Goal: Task Accomplishment & Management: Use online tool/utility

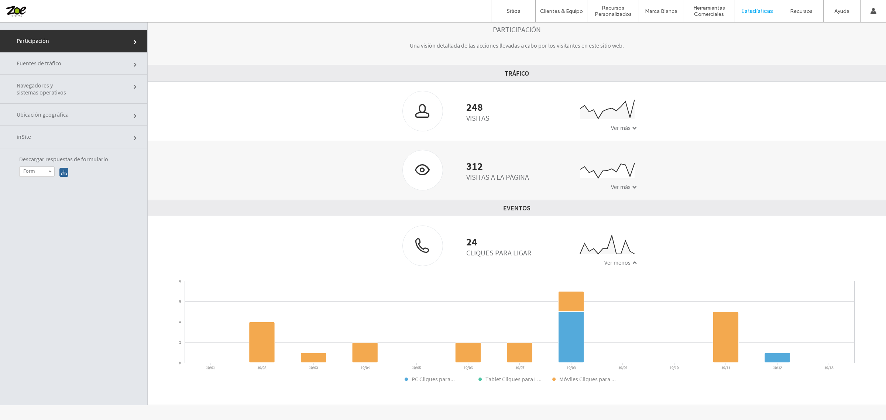
scroll to position [85, 0]
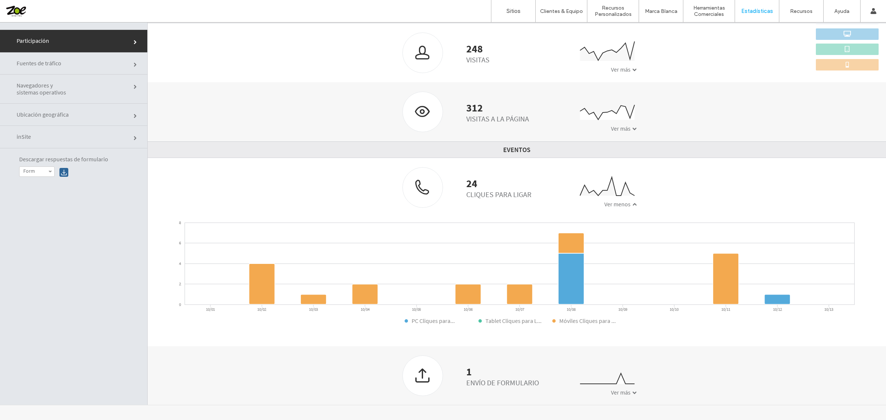
click at [11, 6] on div at bounding box center [48, 11] width 84 height 12
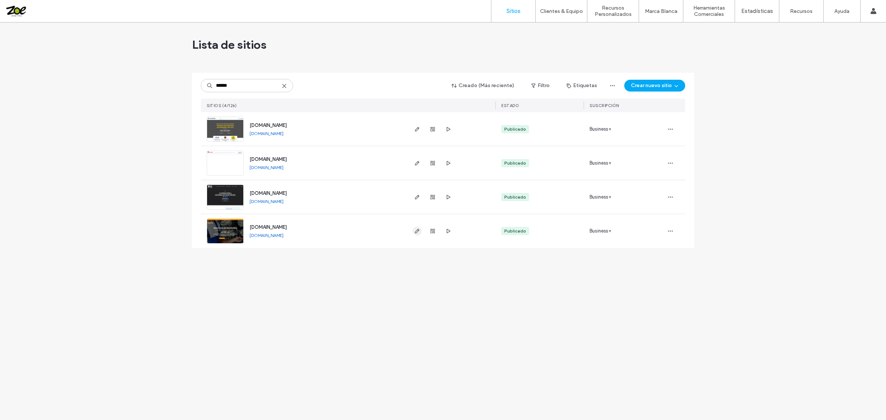
type input "******"
click at [419, 231] on icon "button" at bounding box center [417, 231] width 6 height 6
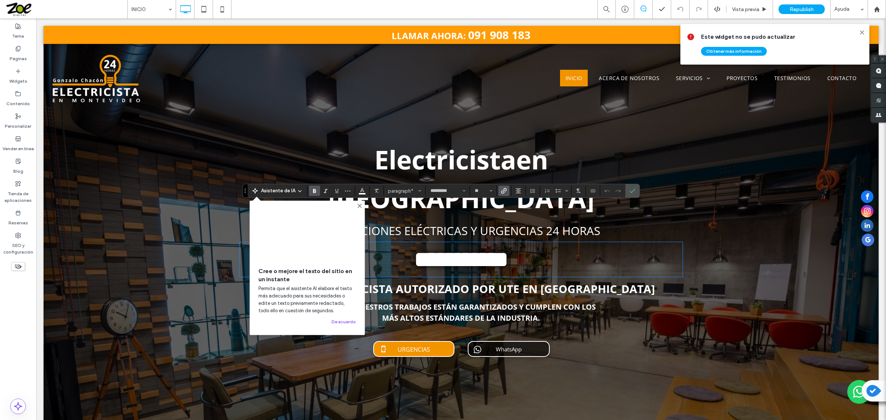
click at [507, 191] on icon "Enlace" at bounding box center [504, 191] width 6 height 6
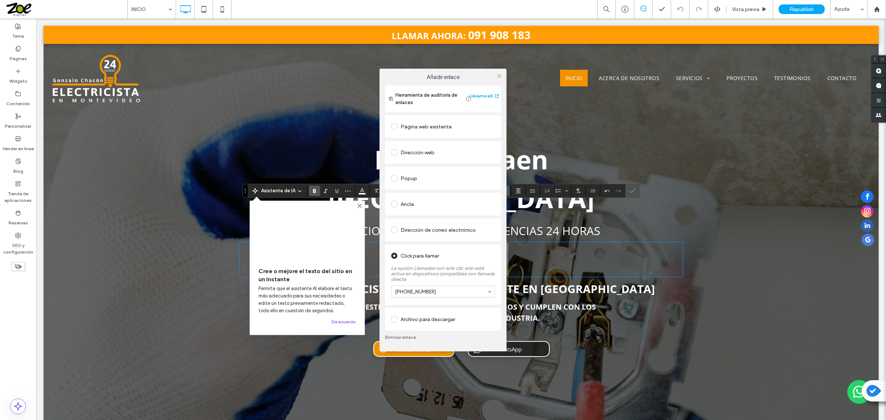
click at [503, 76] on div at bounding box center [499, 76] width 11 height 11
click at [499, 75] on icon at bounding box center [500, 76] width 6 height 6
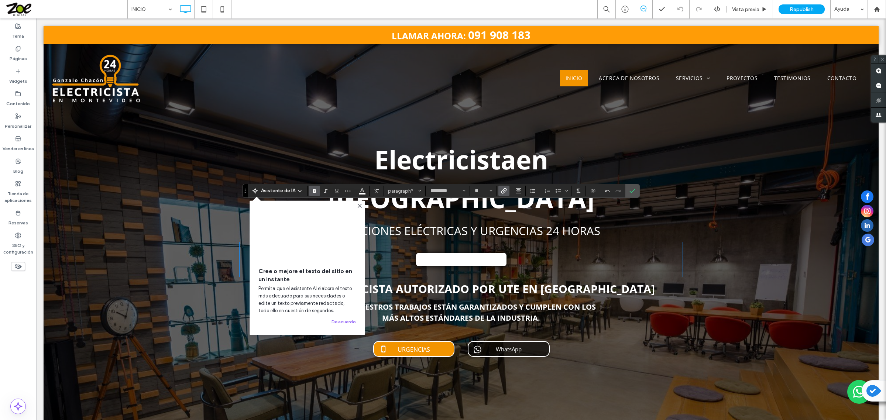
click at [710, 270] on div at bounding box center [461, 236] width 835 height 420
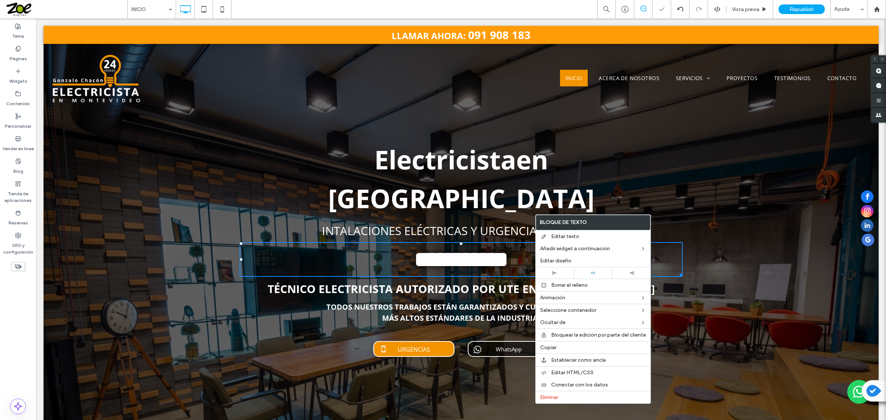
click at [504, 248] on strong "**********" at bounding box center [461, 259] width 94 height 22
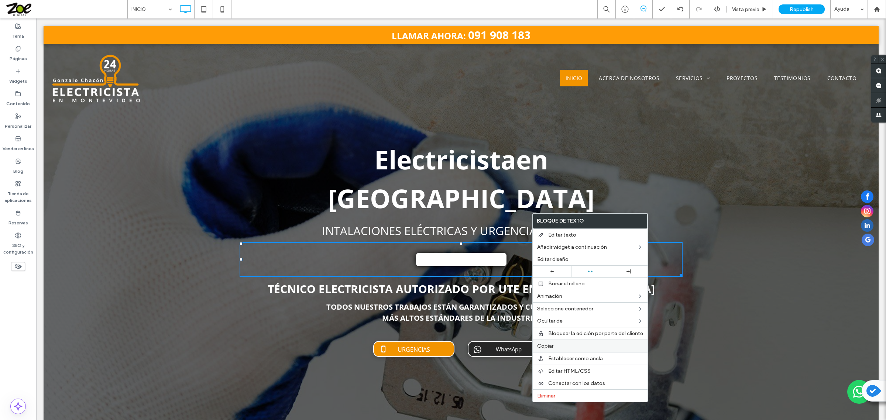
click at [560, 349] on label "Copiar" at bounding box center [590, 346] width 106 height 6
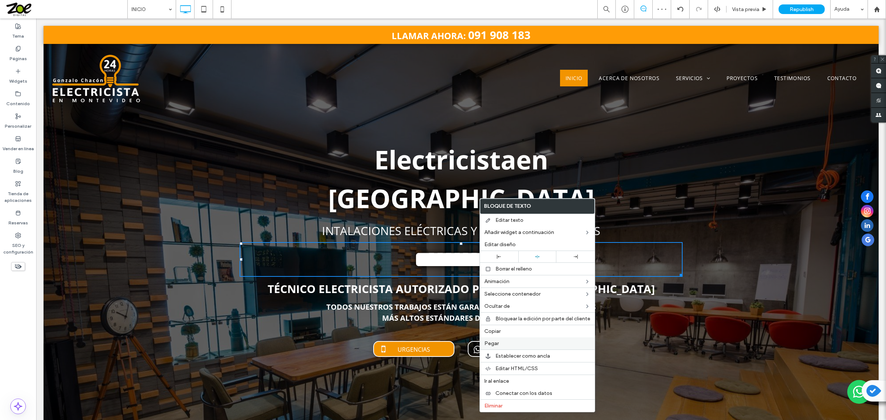
click at [504, 346] on label "Pegar" at bounding box center [537, 343] width 106 height 6
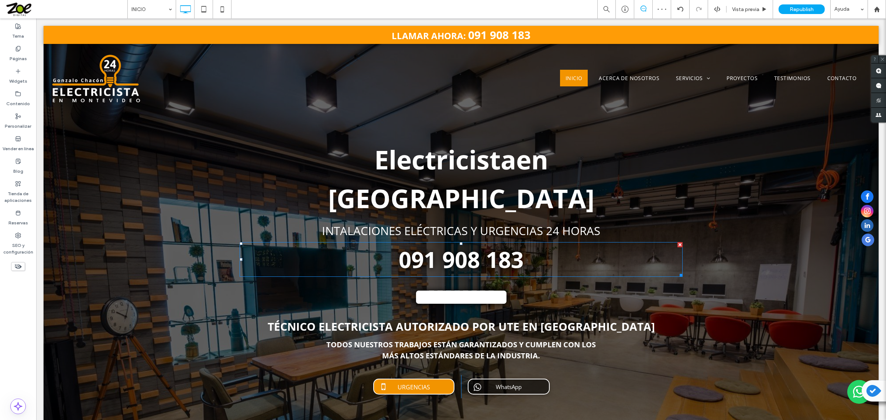
click at [503, 244] on strong "091 908 183" at bounding box center [461, 259] width 125 height 30
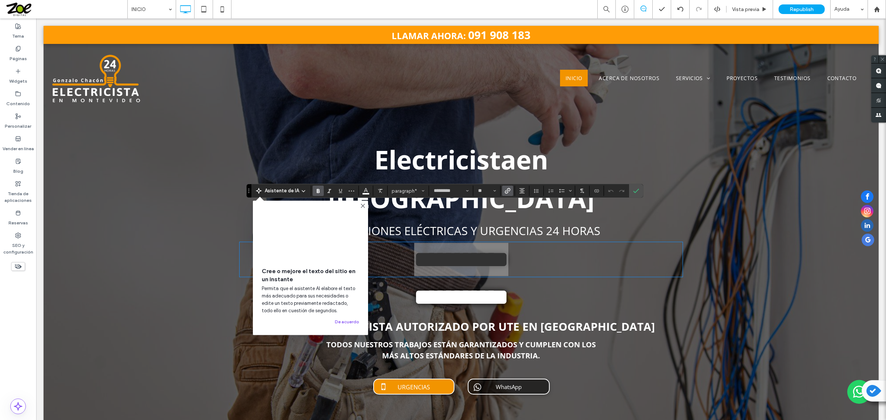
click at [510, 192] on icon "Enlace" at bounding box center [508, 191] width 6 height 6
click at [508, 191] on icon "Enlace" at bounding box center [508, 191] width 6 height 6
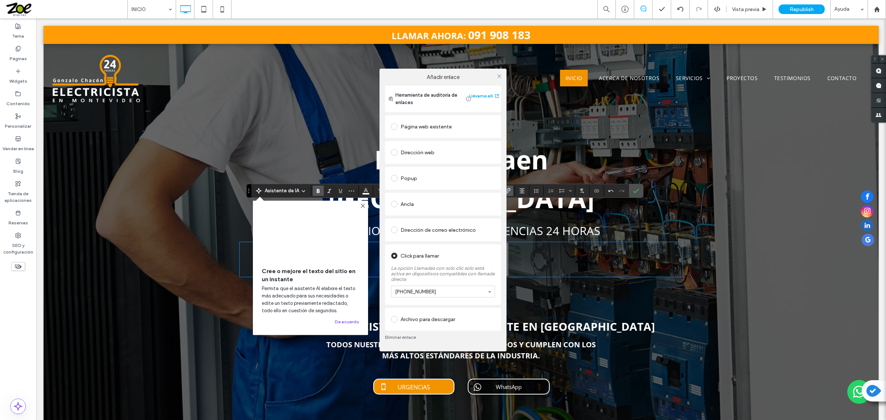
click at [402, 335] on link "Eliminar enlace" at bounding box center [443, 338] width 116 height 6
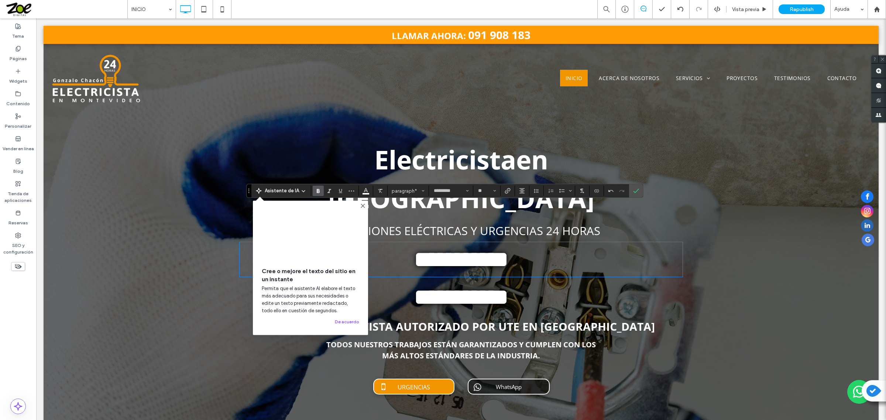
click at [549, 243] on p "**********" at bounding box center [461, 259] width 443 height 33
click at [637, 193] on icon "Confirmar" at bounding box center [636, 191] width 6 height 6
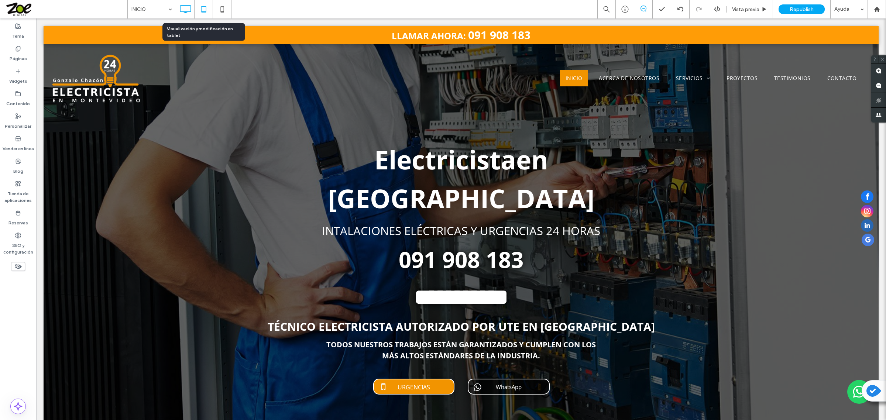
click at [206, 12] on icon at bounding box center [203, 9] width 15 height 15
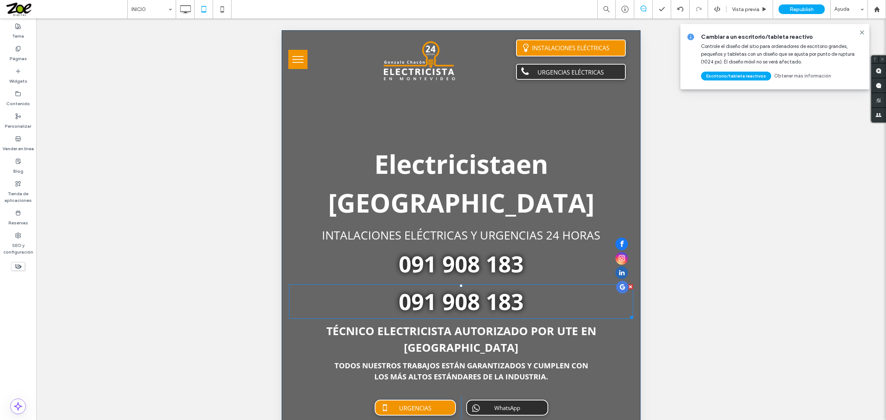
click at [497, 291] on strong "091 908 183" at bounding box center [461, 302] width 125 height 30
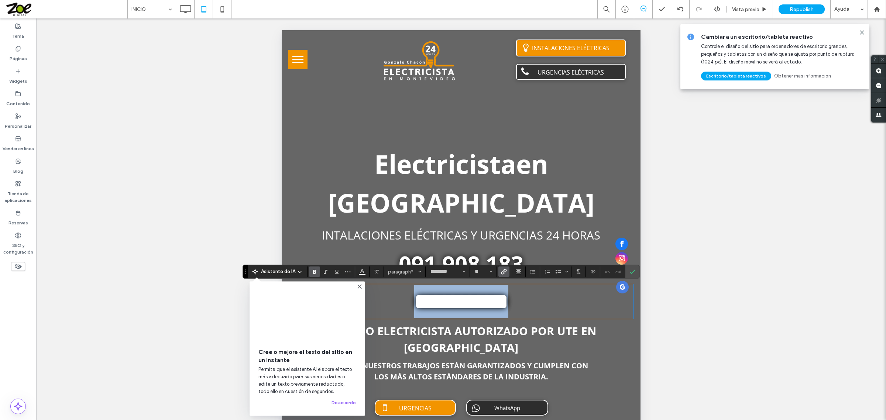
click at [549, 311] on p "**********" at bounding box center [461, 301] width 344 height 33
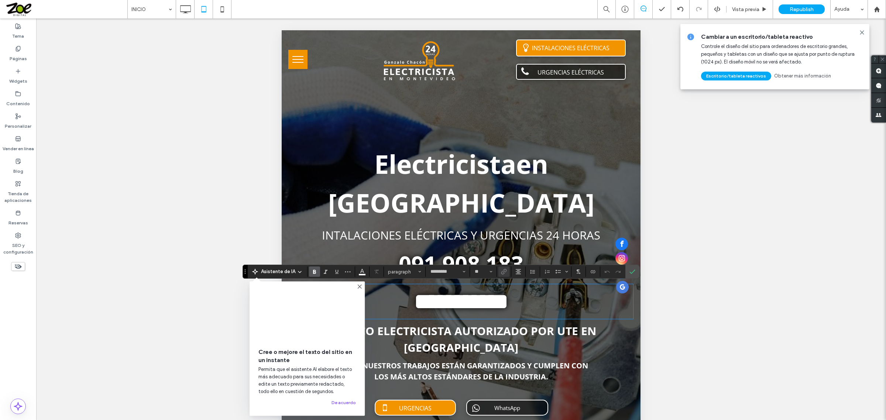
click at [644, 205] on div "**********" at bounding box center [461, 228] width 850 height 420
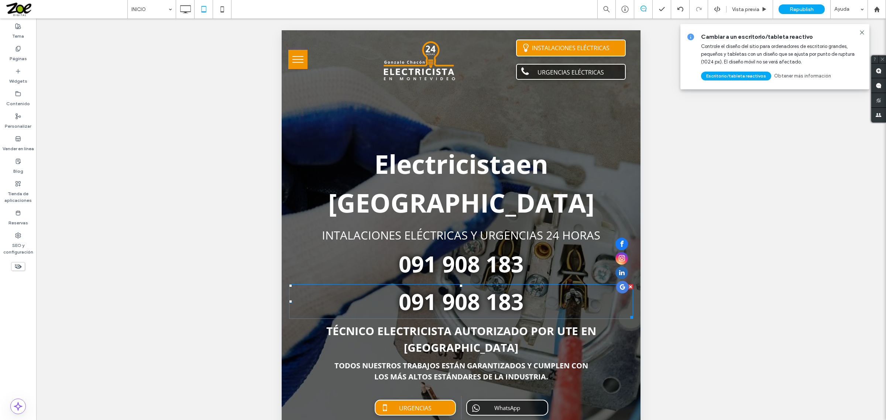
click at [502, 304] on strong "091 908 183" at bounding box center [461, 302] width 125 height 30
type input "*********"
type input "**"
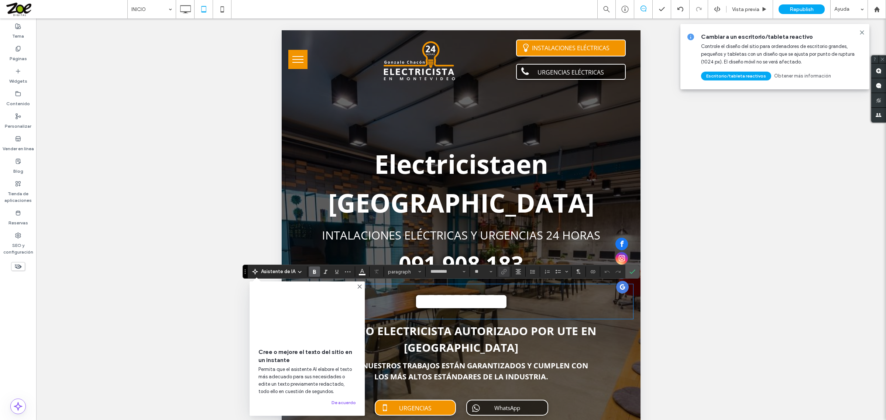
click at [686, 224] on div "**********" at bounding box center [461, 228] width 850 height 420
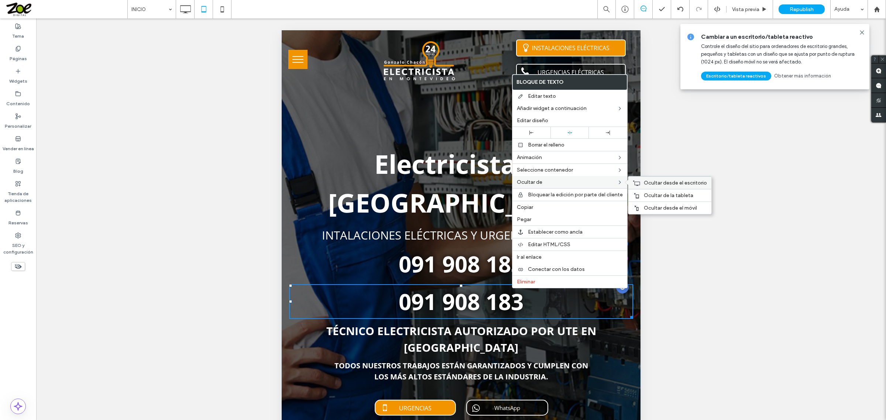
click at [649, 183] on span "Ocultar desde el escritorio" at bounding box center [675, 183] width 63 height 6
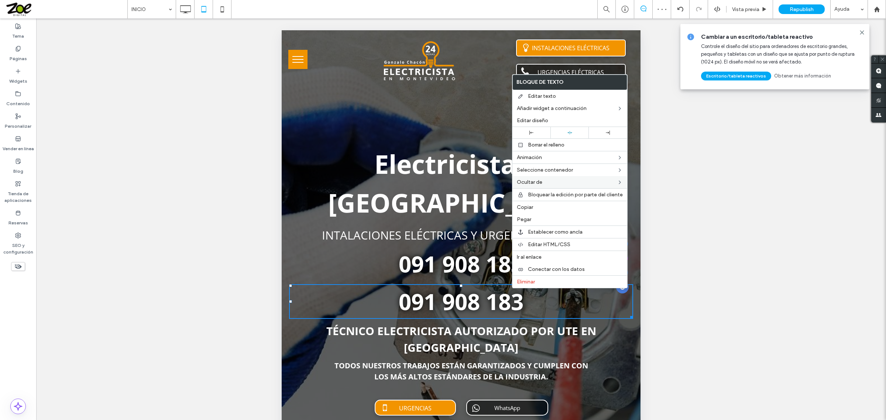
click at [449, 264] on strong "091 908 183" at bounding box center [461, 264] width 125 height 30
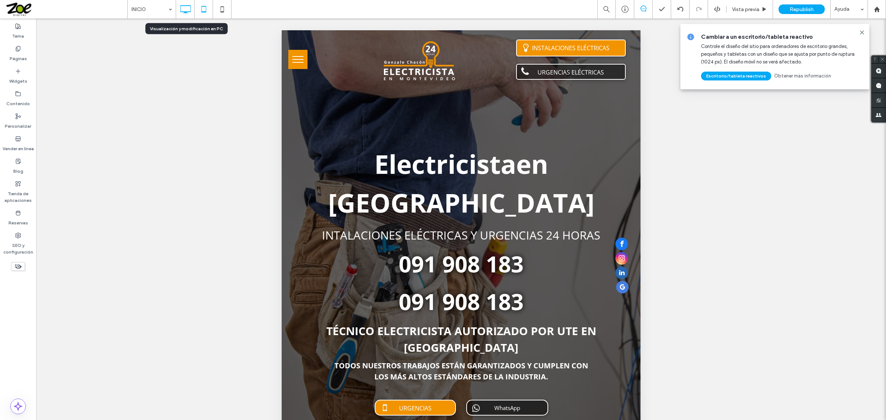
click at [189, 8] on icon at bounding box center [185, 9] width 15 height 15
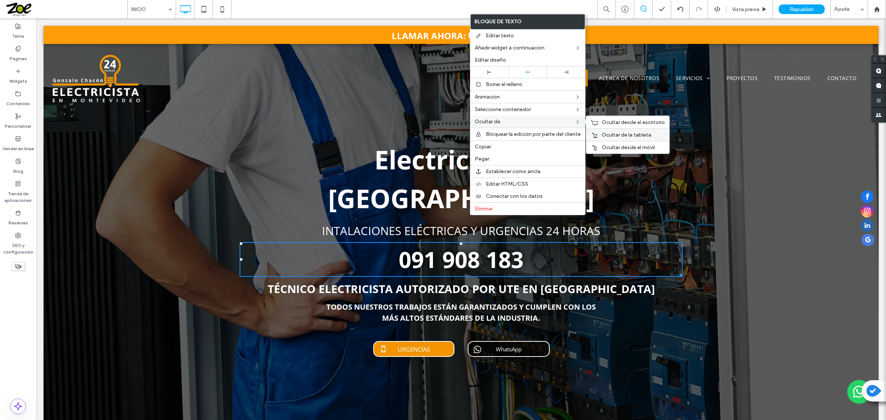
click at [606, 133] on div "Ocultar de la tableta" at bounding box center [627, 134] width 83 height 13
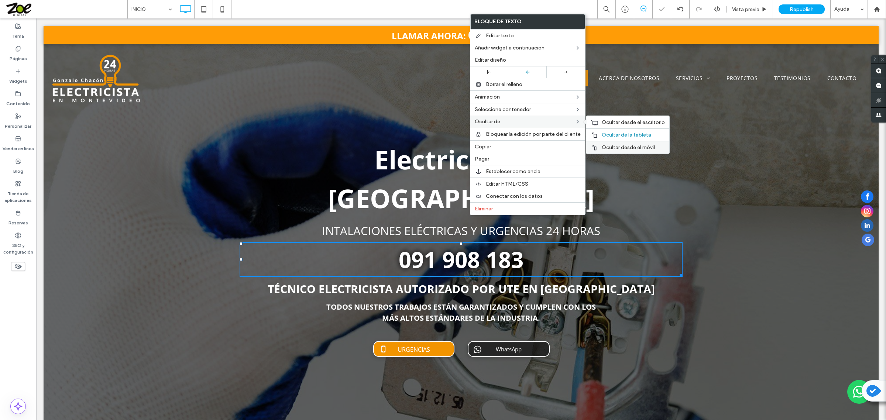
click at [618, 151] on span "Ocultar desde el móvil" at bounding box center [628, 147] width 53 height 6
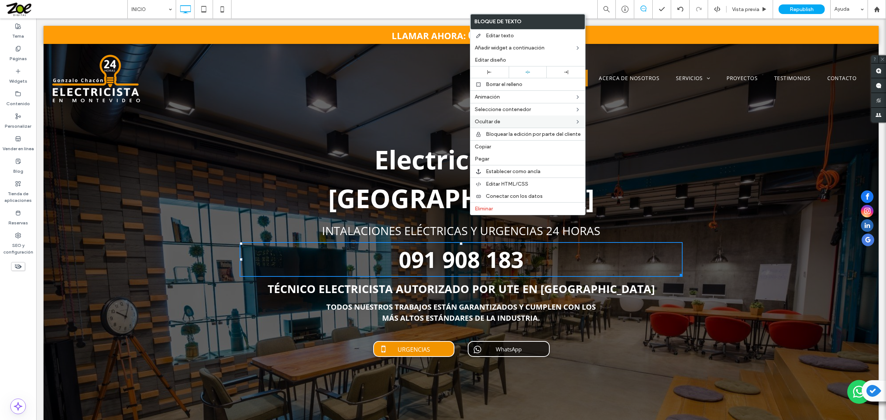
click at [747, 202] on div at bounding box center [461, 236] width 835 height 420
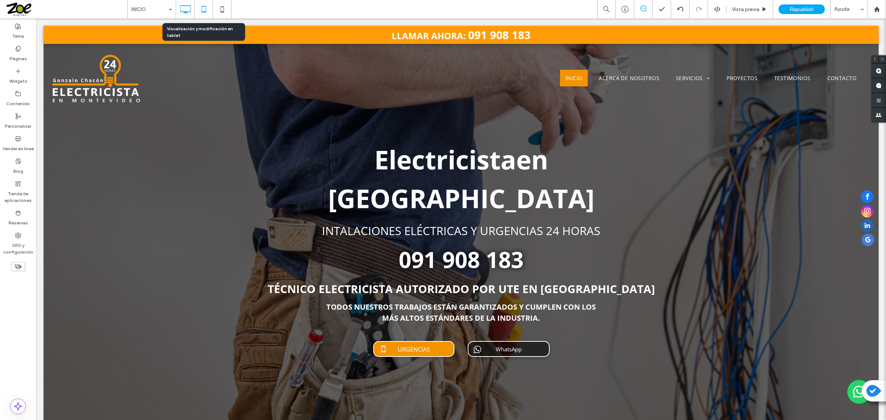
click at [207, 12] on icon at bounding box center [203, 9] width 15 height 15
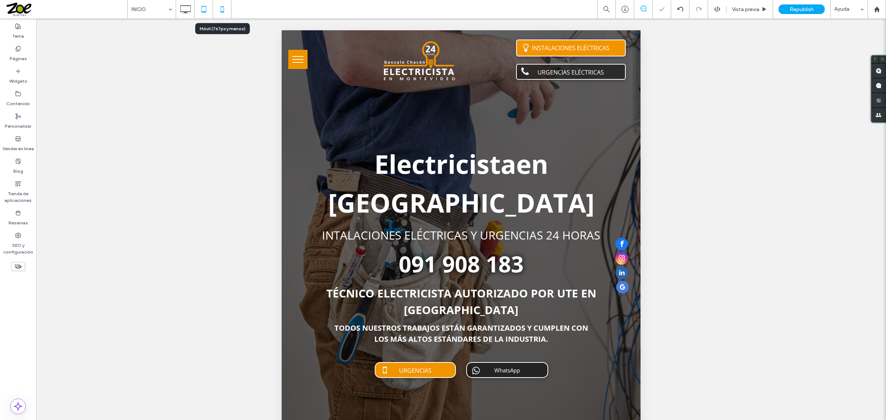
click at [226, 10] on icon at bounding box center [222, 9] width 15 height 15
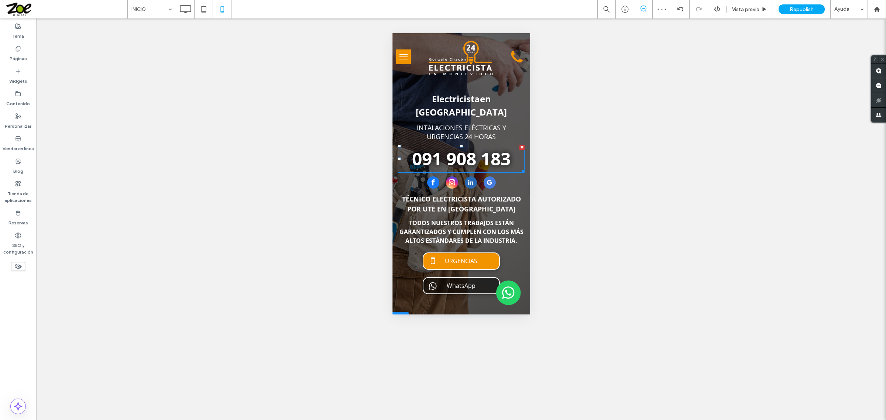
click at [471, 147] on strong "091 908 183" at bounding box center [461, 159] width 99 height 24
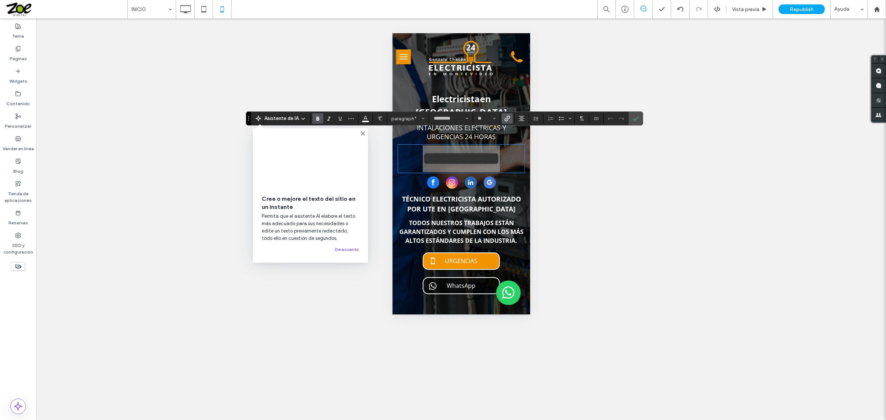
click at [510, 119] on icon "Enlace" at bounding box center [507, 119] width 6 height 6
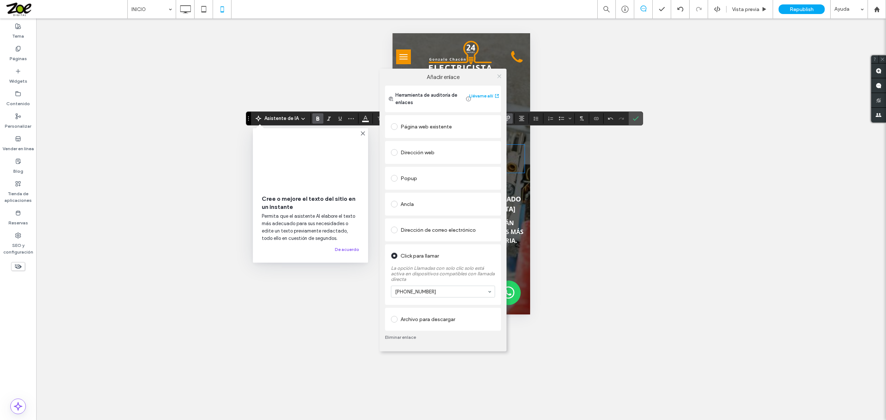
click at [499, 73] on icon at bounding box center [500, 76] width 6 height 6
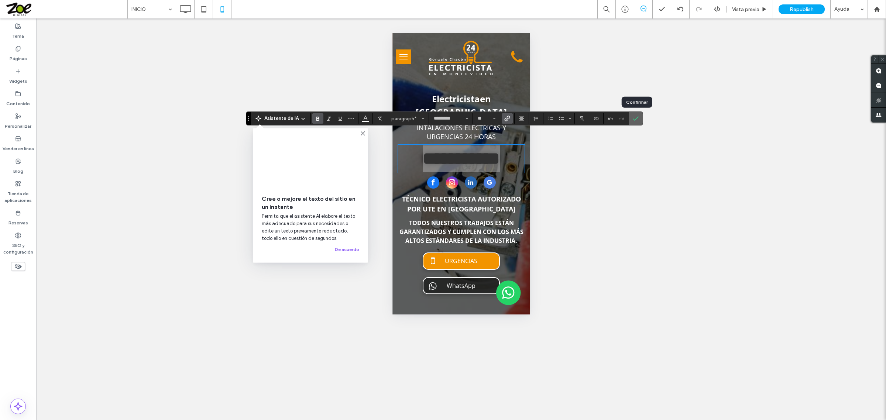
click at [635, 117] on icon "Confirmar" at bounding box center [636, 119] width 6 height 6
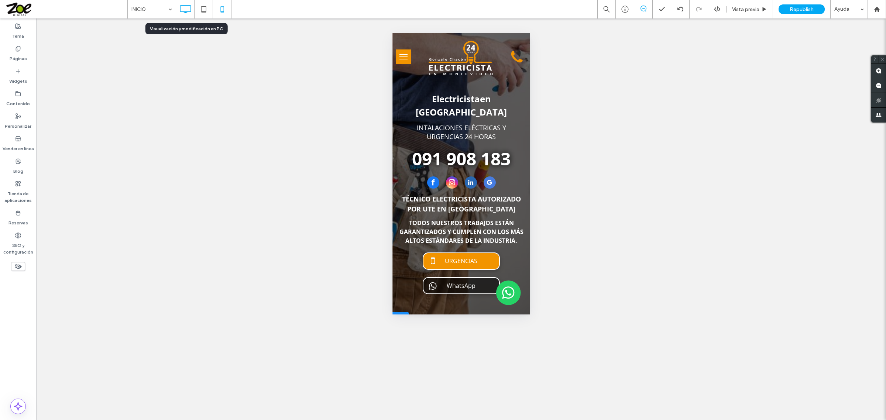
click at [186, 10] on icon at bounding box center [185, 9] width 15 height 15
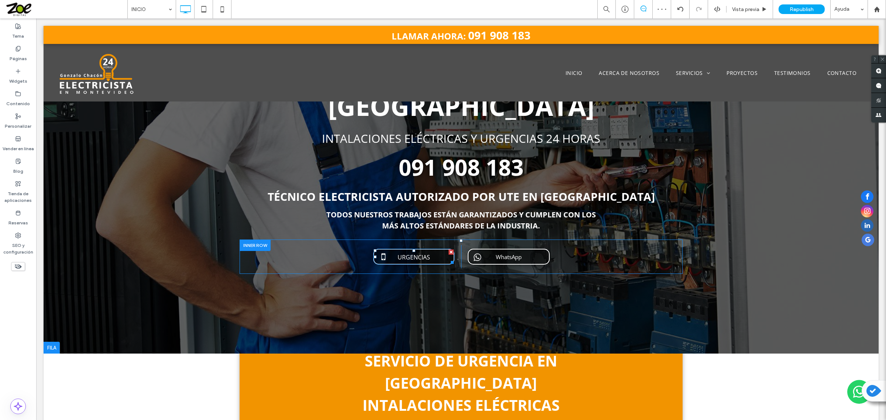
click at [424, 250] on span "URGENCIAS" at bounding box center [414, 258] width 38 height 16
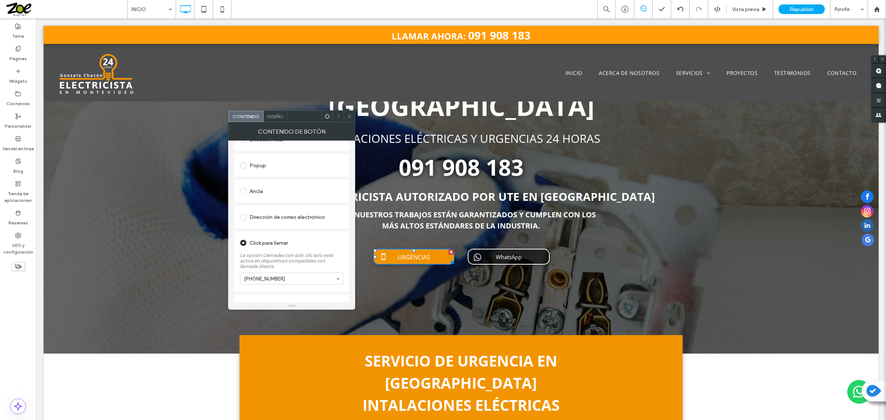
scroll to position [141, 0]
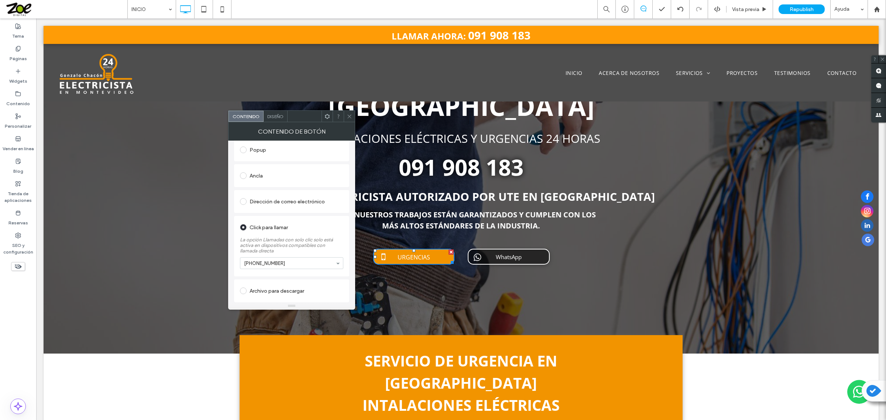
click at [351, 117] on icon at bounding box center [350, 117] width 6 height 6
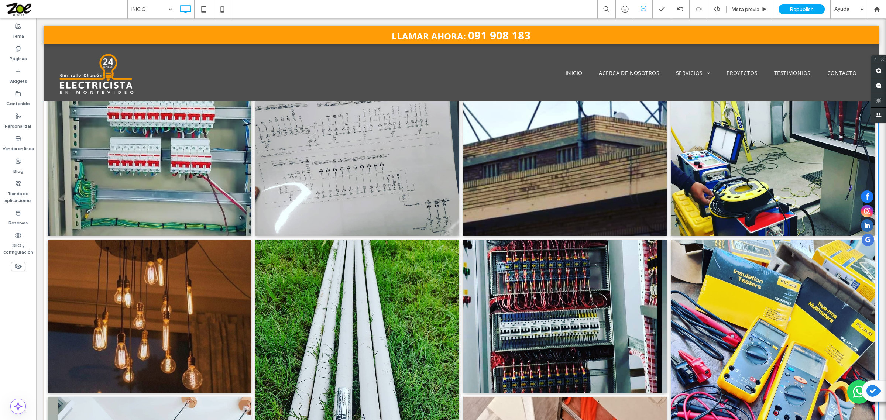
scroll to position [3892, 0]
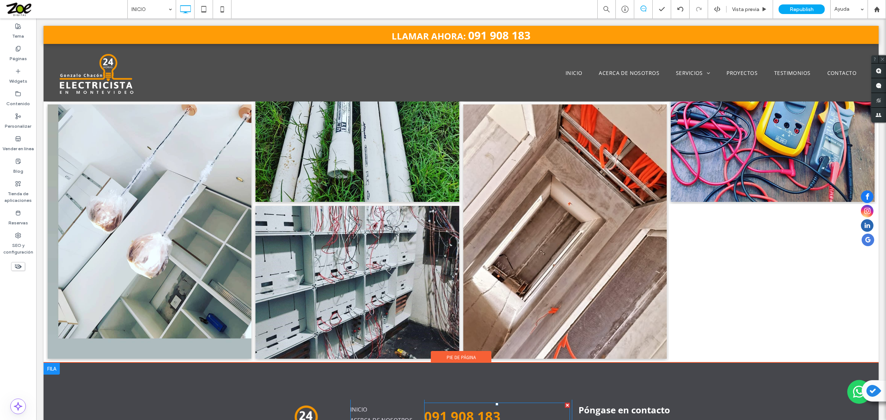
click at [483, 408] on link "091 908 183" at bounding box center [462, 417] width 76 height 18
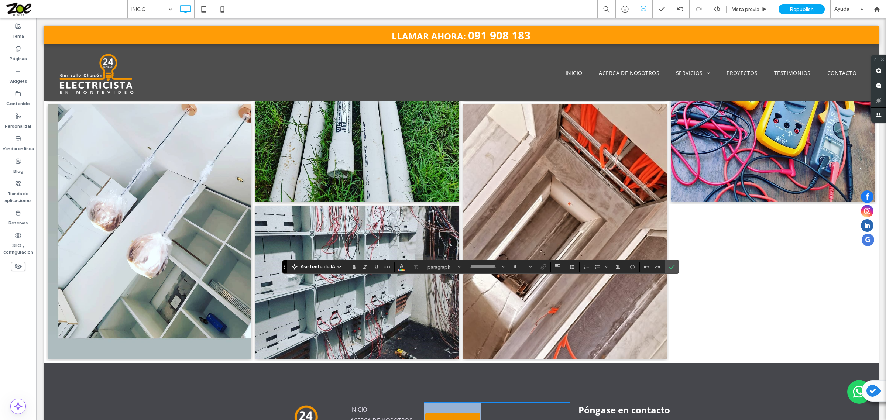
type input "*********"
type input "**"
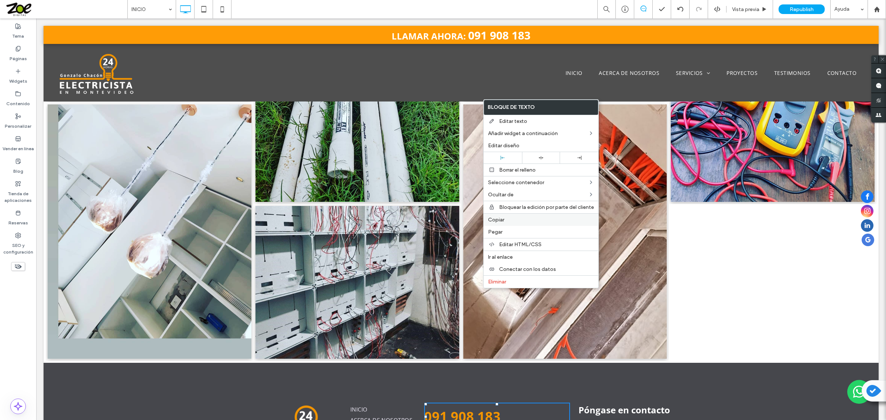
click at [510, 223] on label "Copiar" at bounding box center [541, 220] width 106 height 6
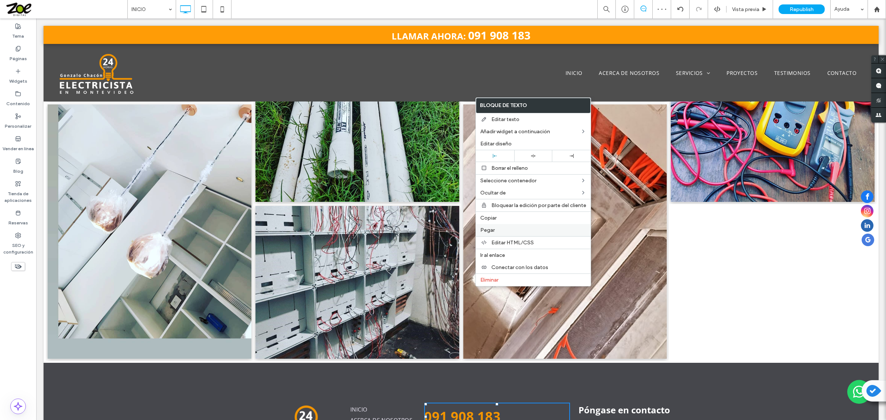
click at [495, 230] on label "Pegar" at bounding box center [533, 230] width 106 height 6
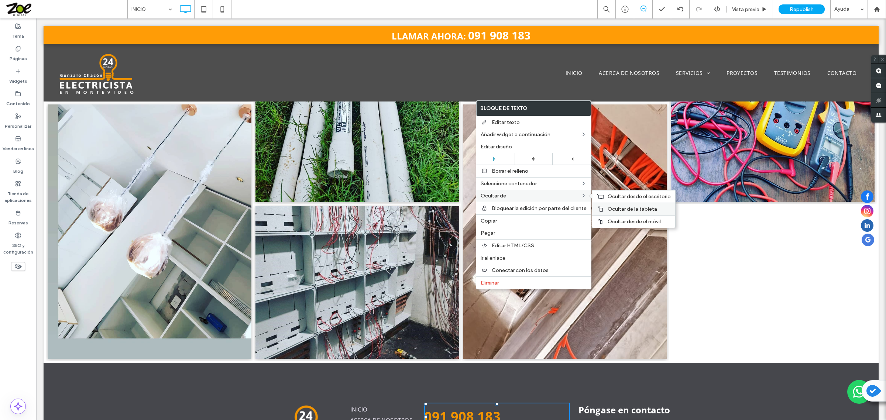
click at [614, 209] on span "Ocultar de la tableta" at bounding box center [632, 209] width 49 height 6
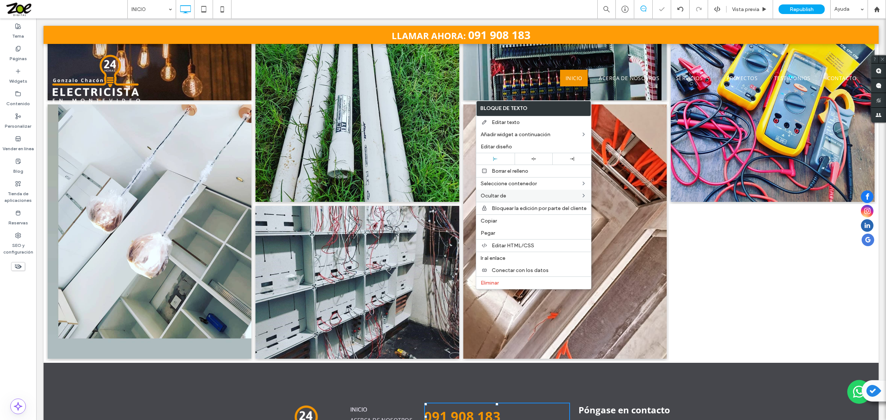
click at [614, 220] on link at bounding box center [565, 232] width 216 height 270
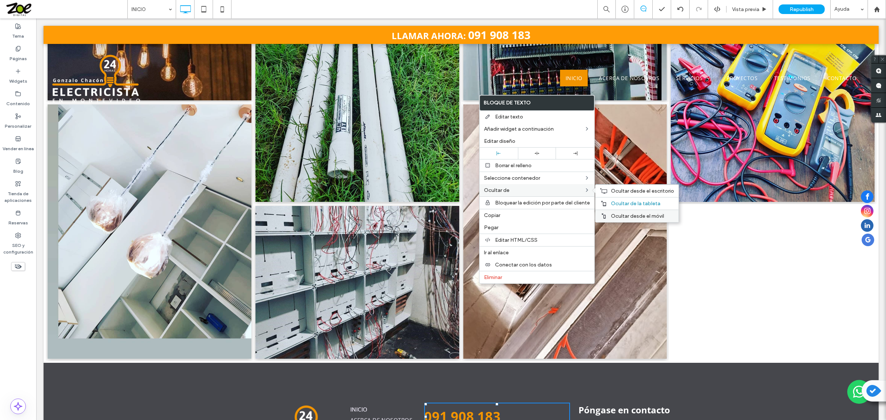
click at [618, 217] on span "Ocultar desde el móvil" at bounding box center [637, 216] width 53 height 6
click at [466, 408] on link "091 908 183" at bounding box center [462, 417] width 76 height 18
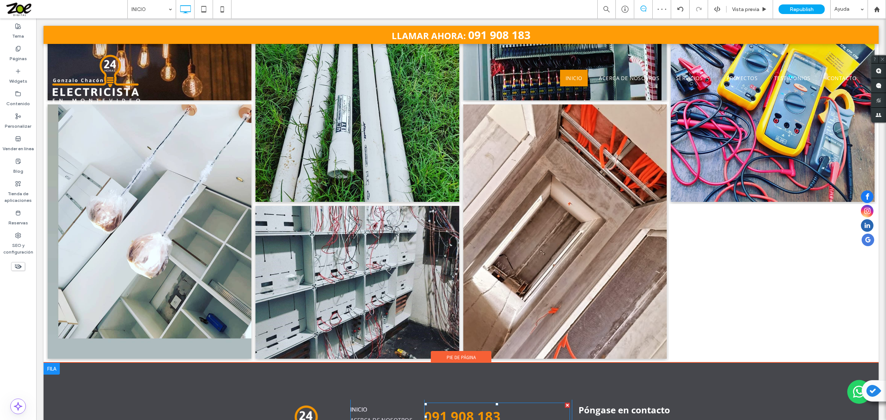
click at [466, 408] on link "091 908 183" at bounding box center [462, 417] width 76 height 18
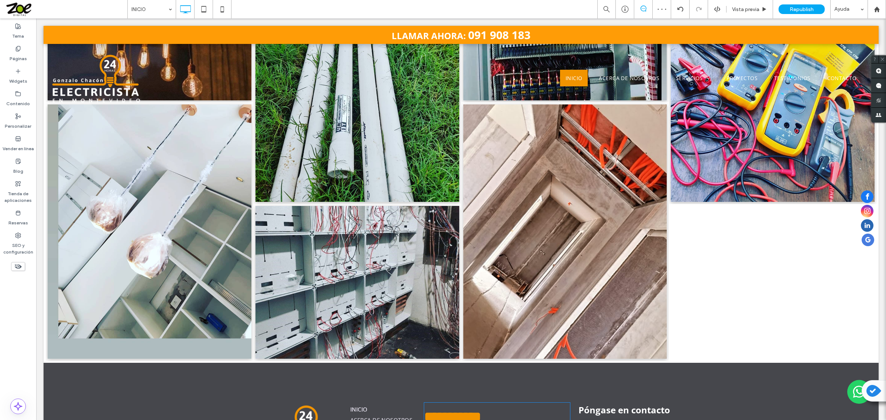
click at [466, 410] on strong "**********" at bounding box center [452, 416] width 57 height 13
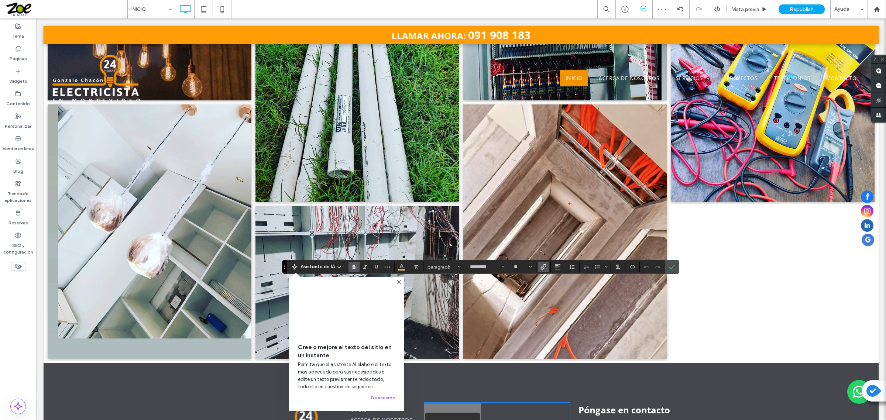
click at [545, 268] on icon "Enlace" at bounding box center [544, 267] width 6 height 6
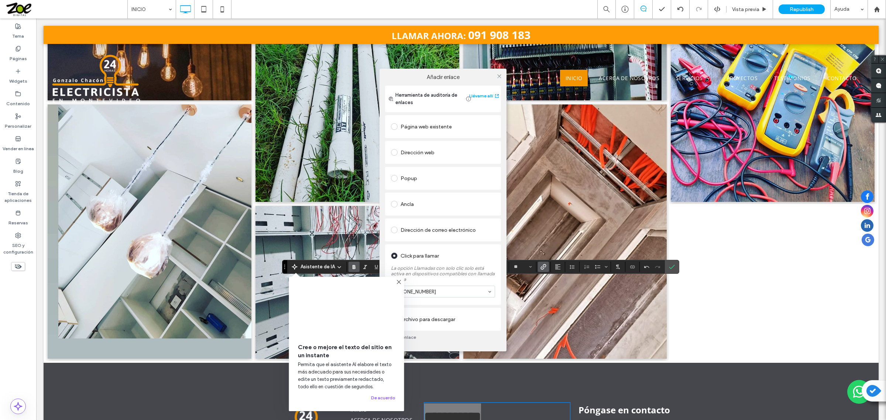
click at [408, 338] on link "Eliminar enlace" at bounding box center [443, 338] width 116 height 6
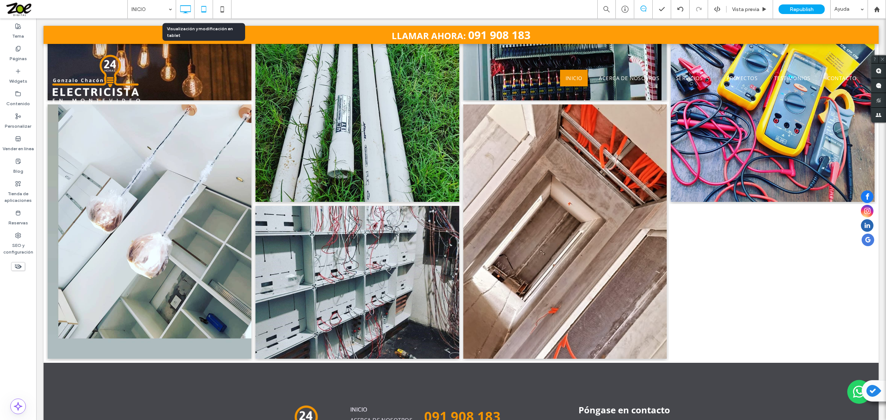
click at [200, 6] on icon at bounding box center [203, 9] width 15 height 15
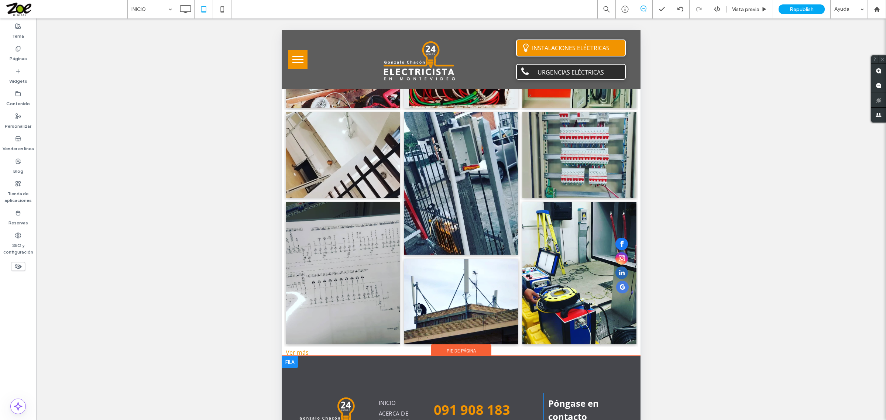
scroll to position [94, 0]
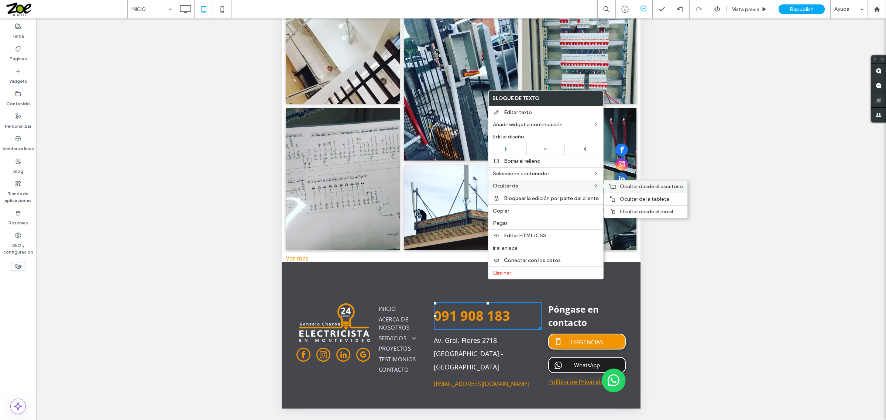
click at [630, 189] on span "Ocultar desde el escritorio" at bounding box center [651, 187] width 63 height 6
click at [496, 357] on div "Click To Paste INICIO ACERCA DE NOSOTROS SERVICIOS ILUMINACIÓN CABLEADO GARANTI…" at bounding box center [461, 346] width 359 height 168
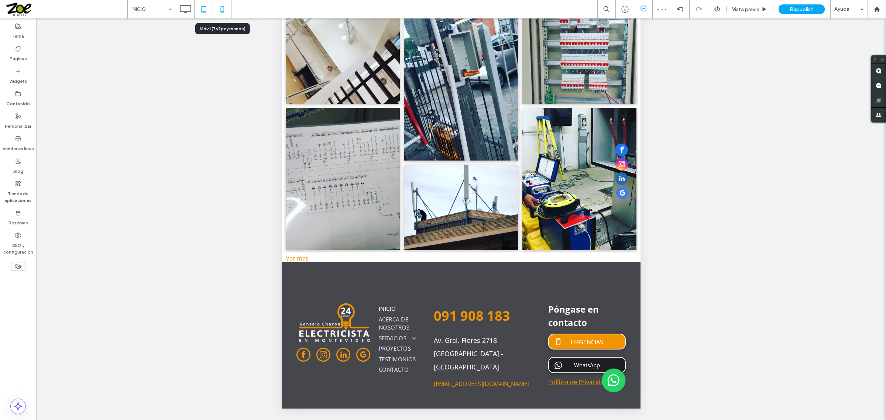
click at [224, 11] on icon at bounding box center [222, 9] width 15 height 15
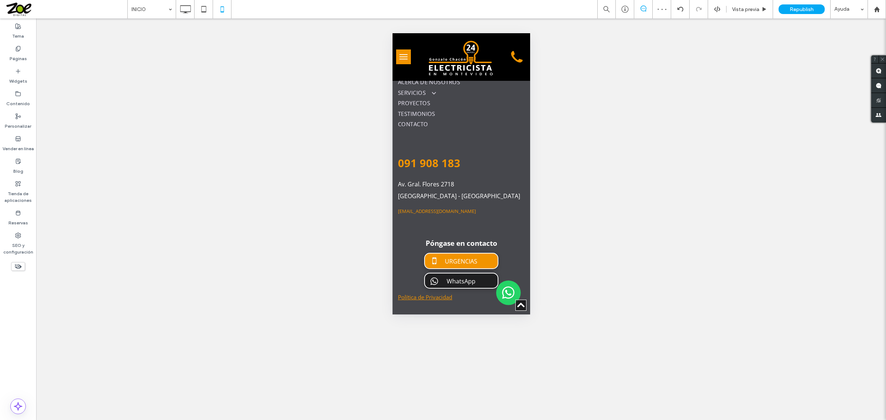
scroll to position [3873, 0]
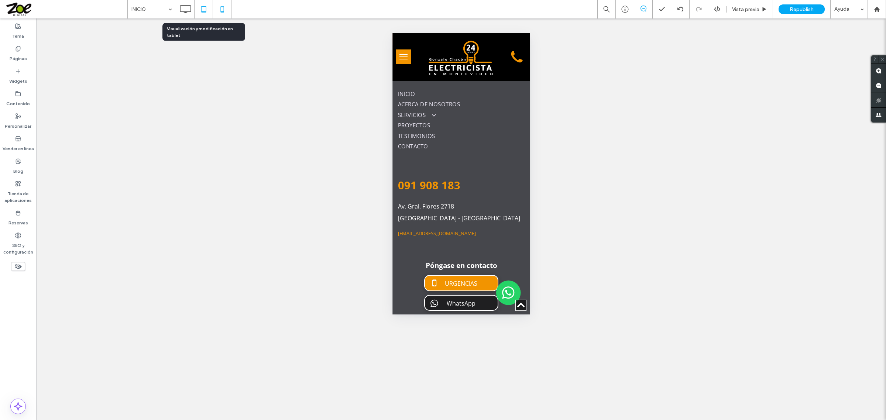
click at [201, 11] on icon at bounding box center [203, 9] width 15 height 15
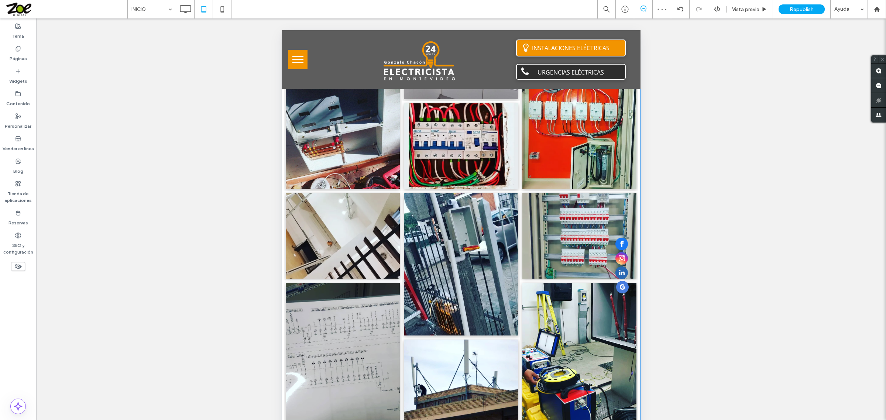
scroll to position [3781, 0]
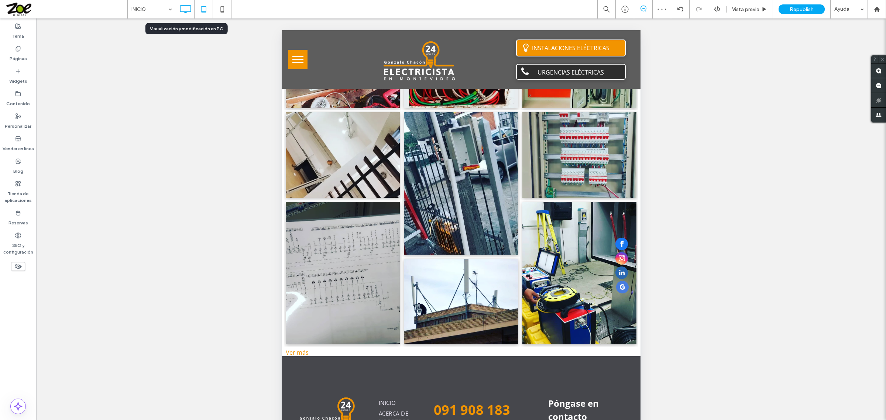
click at [185, 8] on icon at bounding box center [185, 9] width 15 height 15
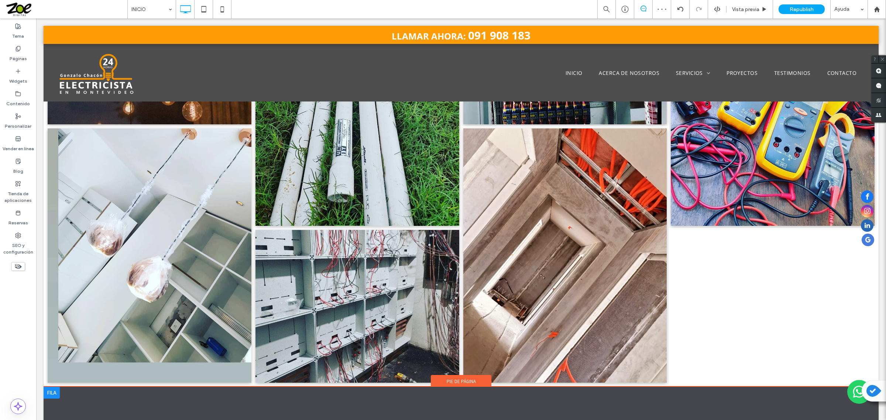
scroll to position [3892, 0]
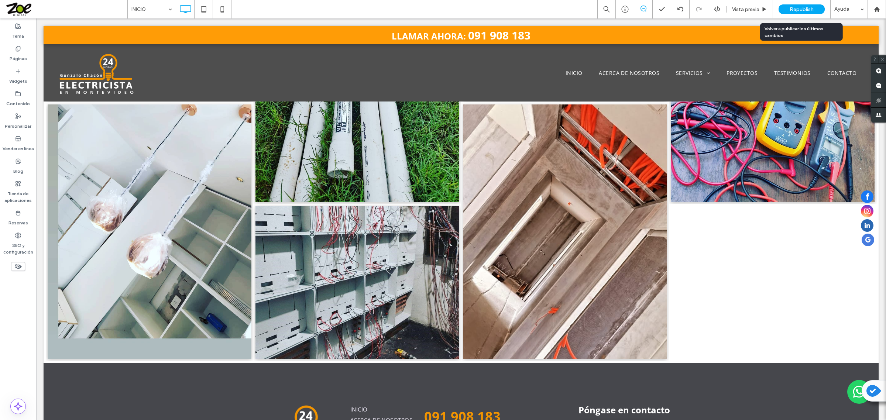
click at [813, 6] on span "Republish" at bounding box center [802, 9] width 24 height 6
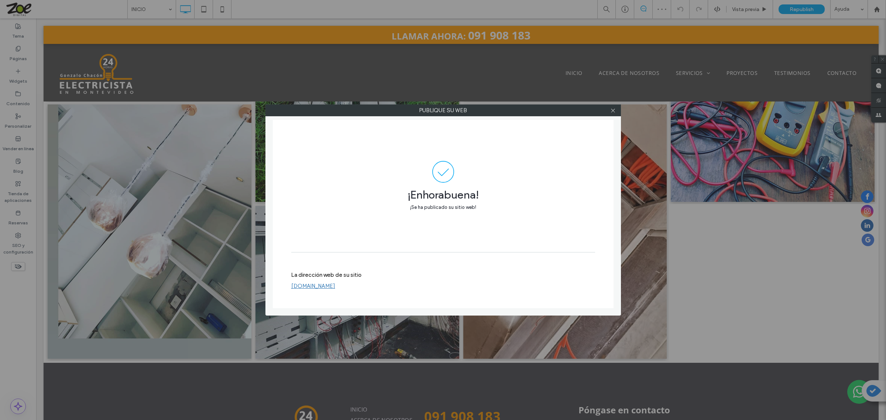
click at [335, 284] on link "[DOMAIN_NAME]" at bounding box center [313, 286] width 44 height 7
